Goal: Information Seeking & Learning: Learn about a topic

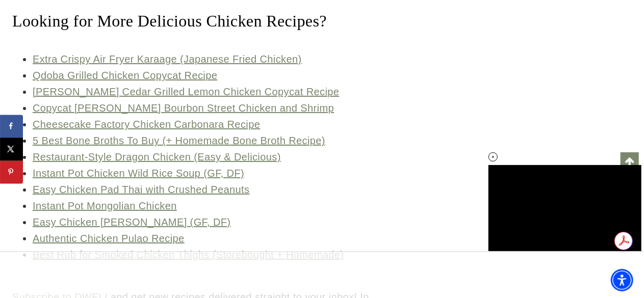
scroll to position [5960, 0]
